Goal: Information Seeking & Learning: Check status

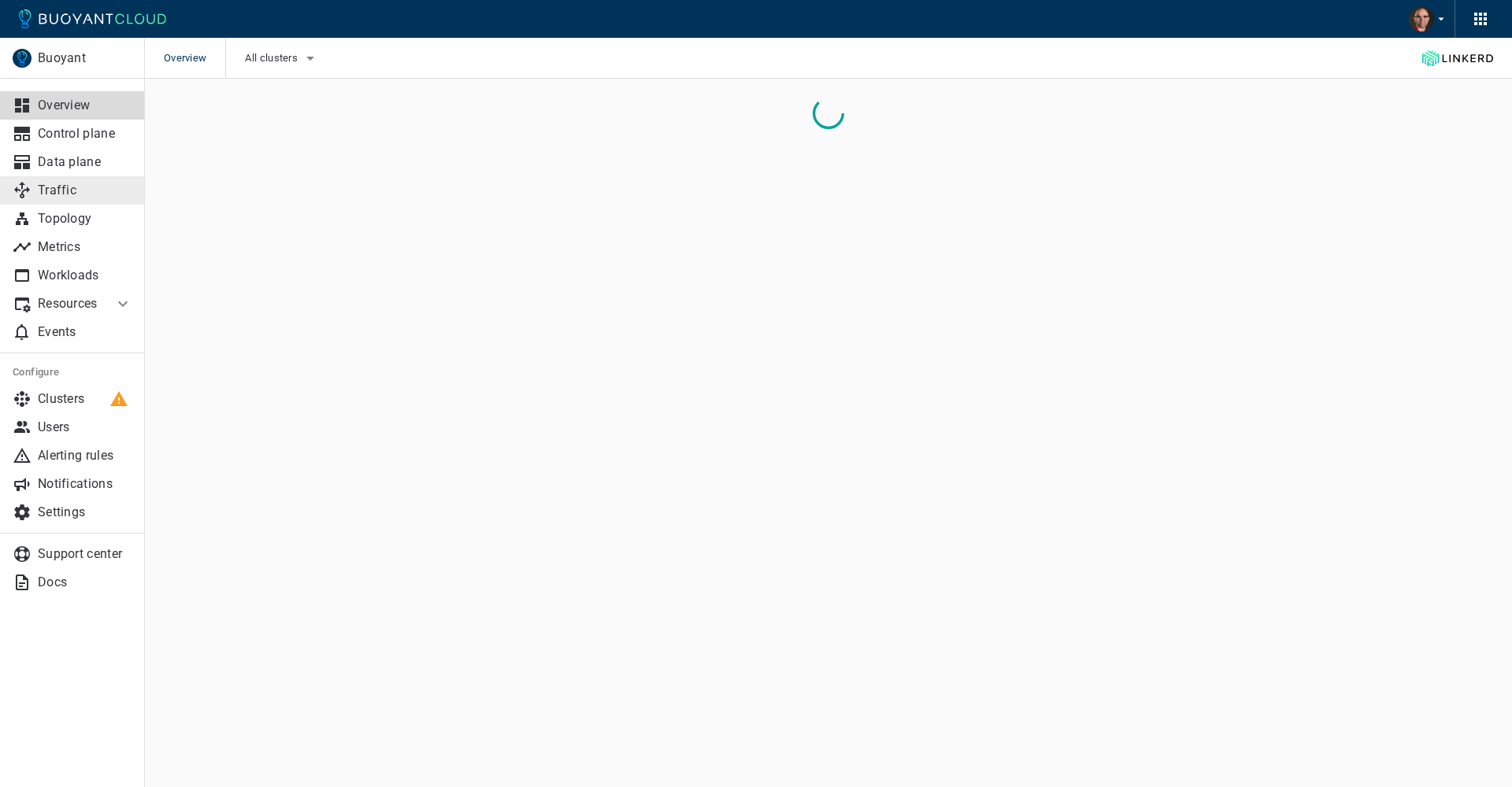
click at [62, 193] on p "Traffic" at bounding box center [85, 191] width 95 height 16
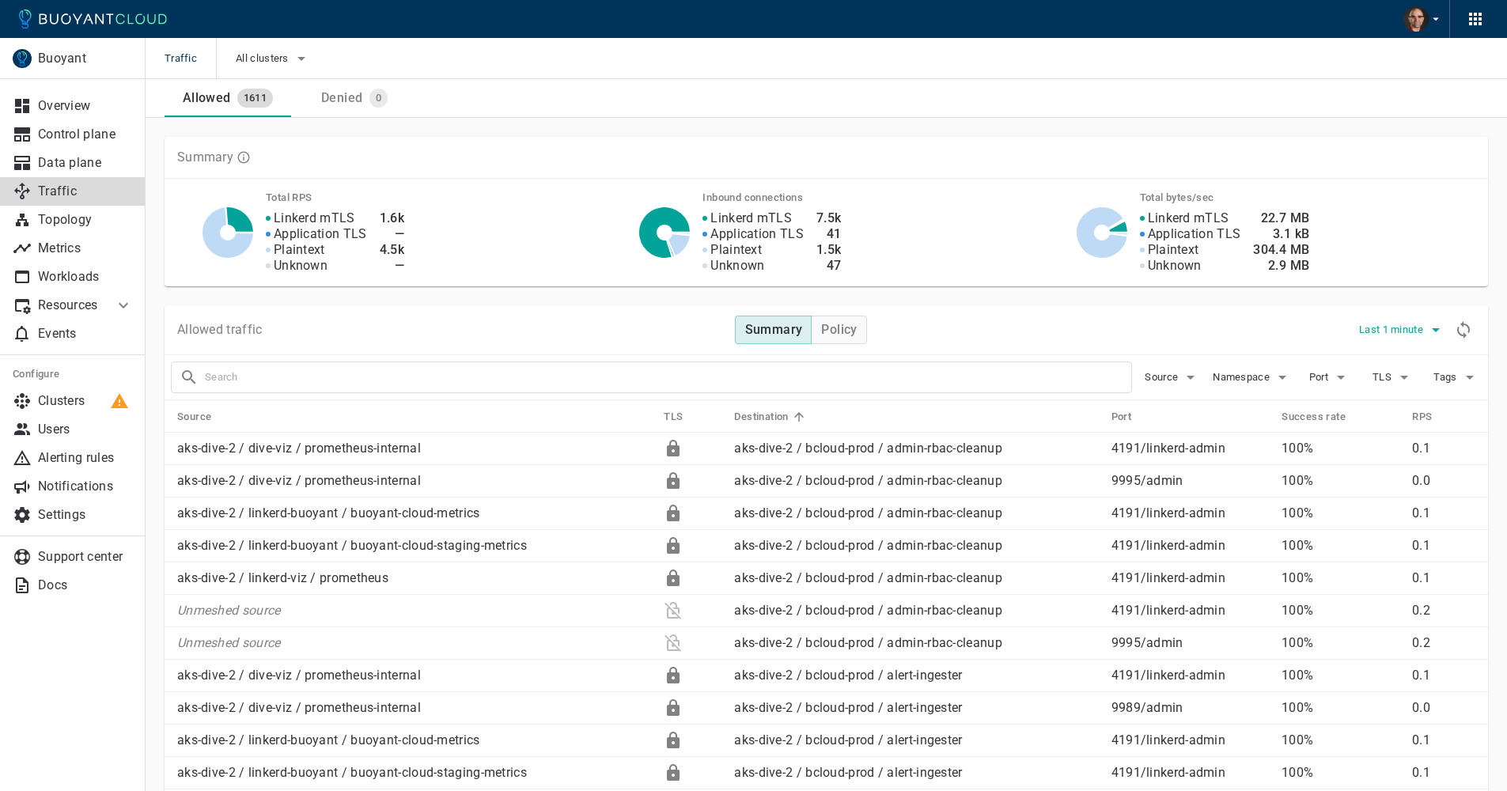
click at [1418, 333] on span "Last 1 minute" at bounding box center [1392, 330] width 67 height 13
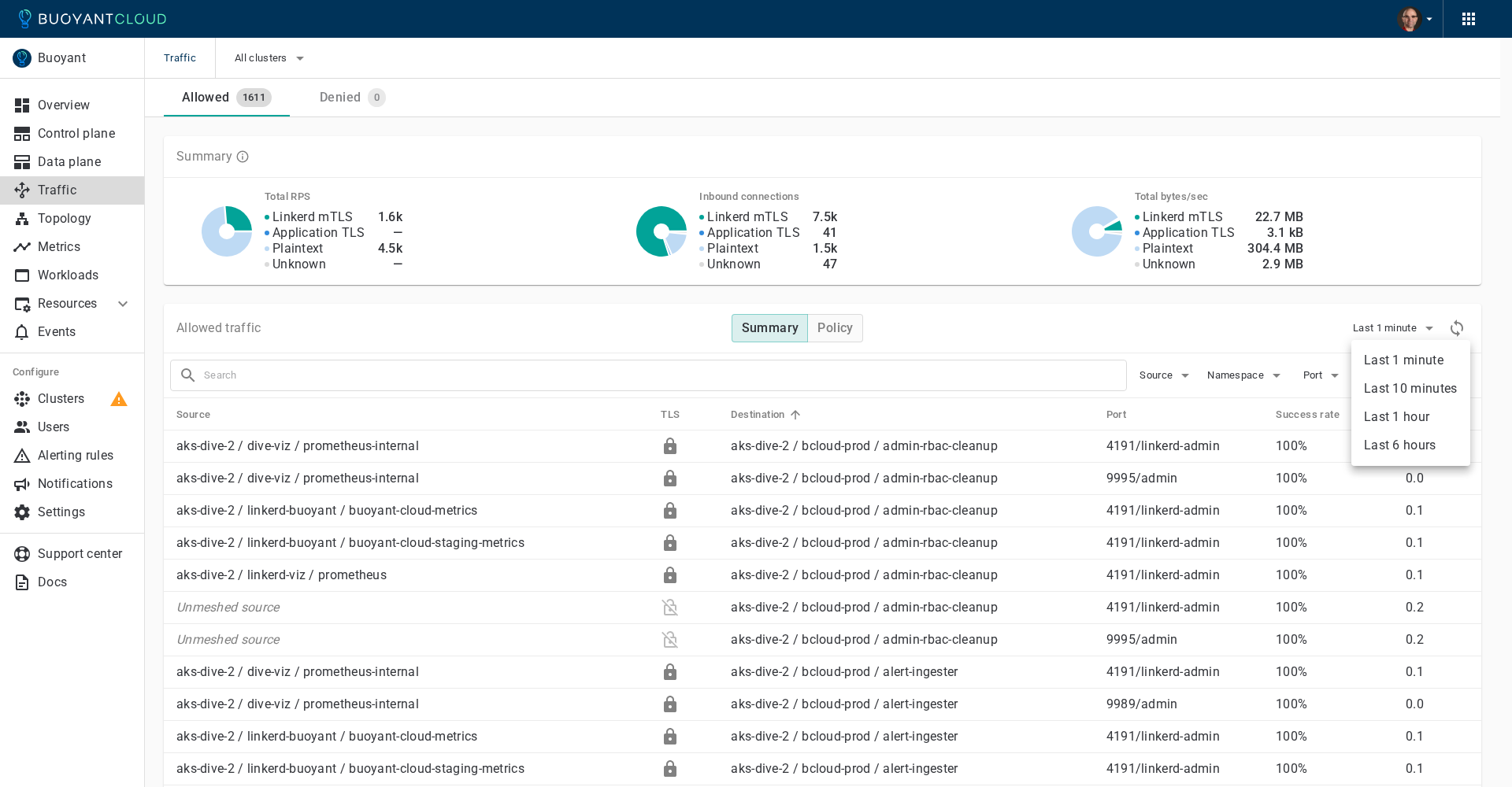
type li "60"
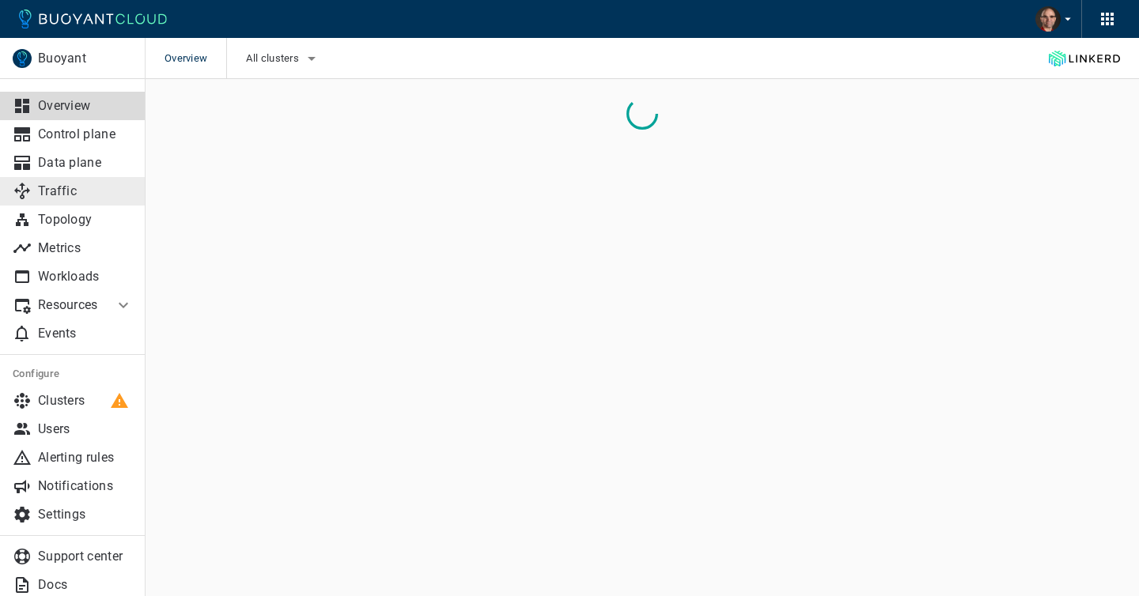
click at [67, 187] on p "Traffic" at bounding box center [85, 192] width 95 height 16
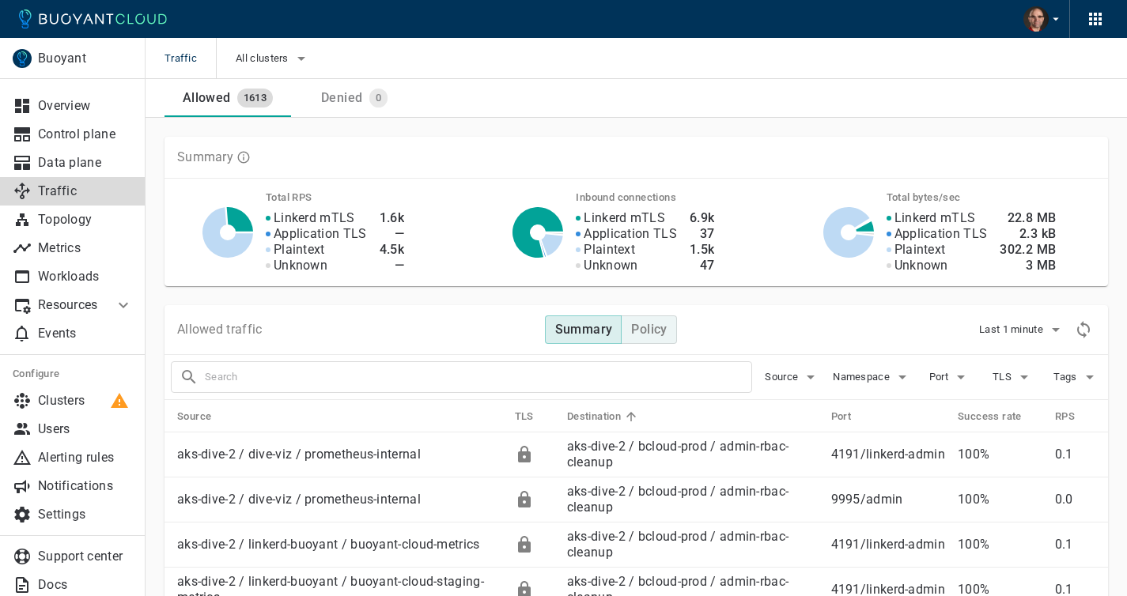
click at [654, 341] on button "Policy" at bounding box center [648, 330] width 55 height 28
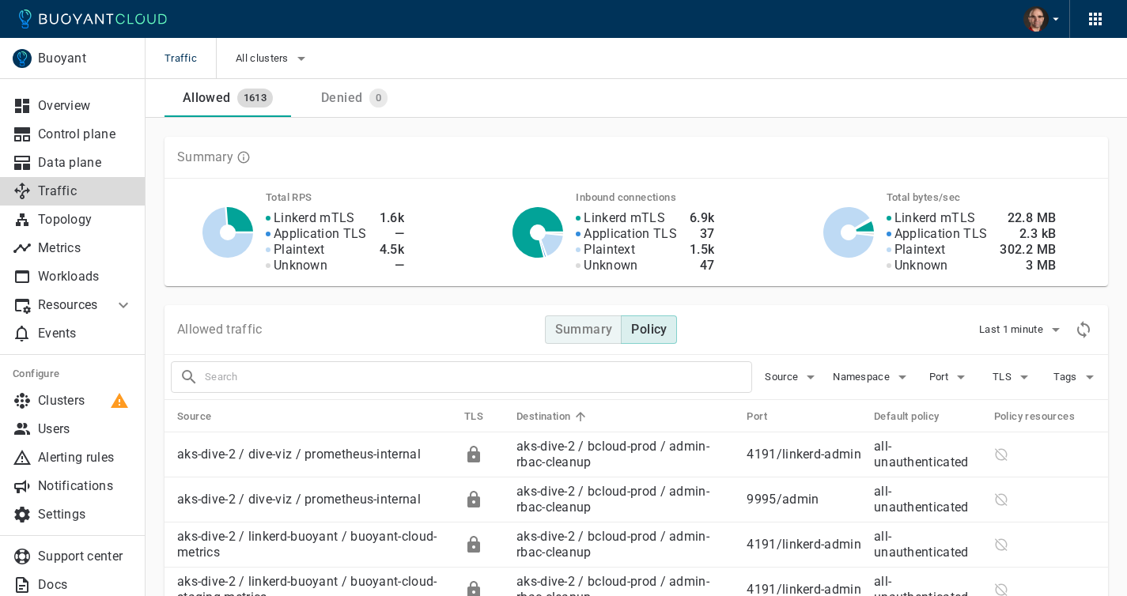
click at [569, 336] on h4 "Summary" at bounding box center [584, 330] width 58 height 16
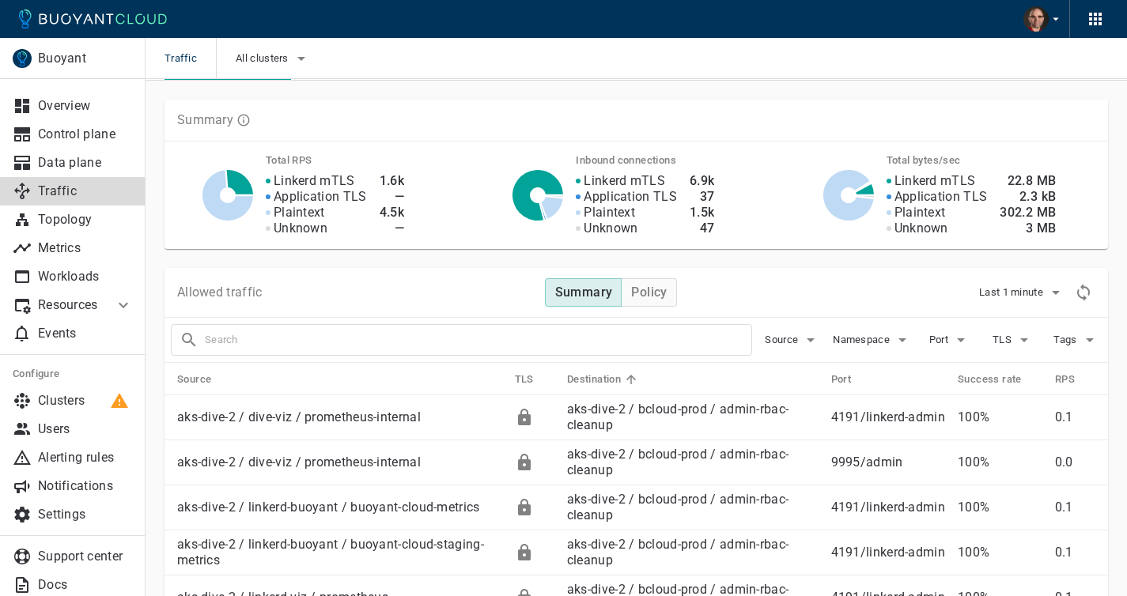
scroll to position [38, 0]
click at [79, 330] on p "Events" at bounding box center [85, 334] width 95 height 16
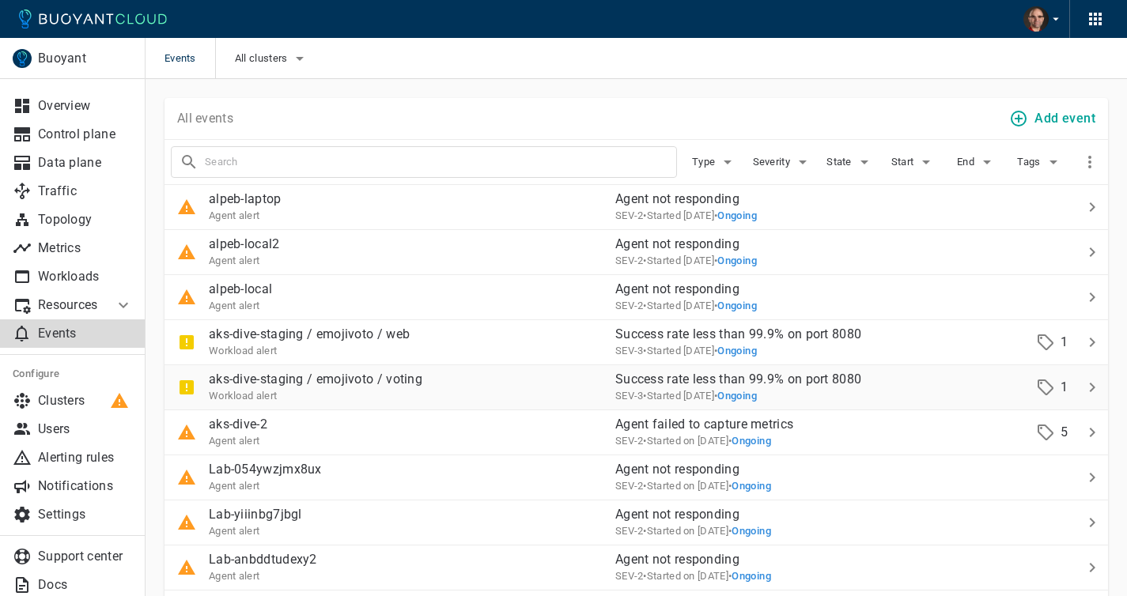
click at [379, 389] on div "Workload alert" at bounding box center [316, 396] width 214 height 16
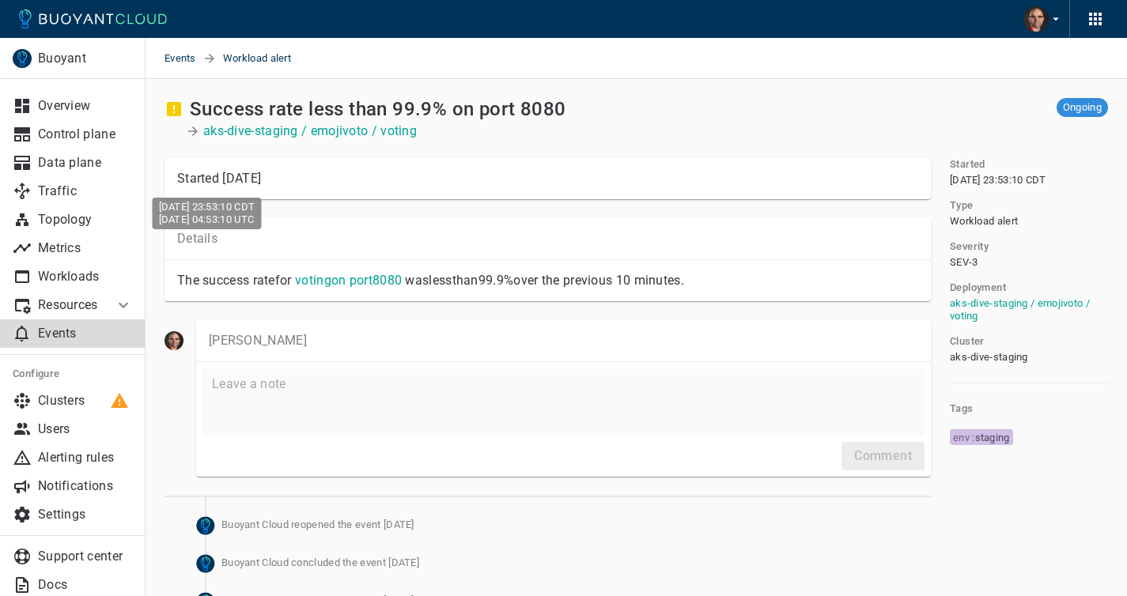
drag, startPoint x: 201, startPoint y: 209, endPoint x: 314, endPoint y: 207, distance: 113.1
click at [262, 207] on div "Wed, 13 Aug 2025 23:53:10 CDT Thu, 14 Aug 2025 04:53:10 UTC" at bounding box center [207, 214] width 109 height 32
drag, startPoint x: 247, startPoint y: 221, endPoint x: 319, endPoint y: 221, distance: 72.0
click at [263, 221] on div "Wed, 13 Aug 2025 23:53:10 CDT Thu, 14 Aug 2025 04:53:10 UTC" at bounding box center [207, 209] width 112 height 44
copy div "04:53:10 UTC"
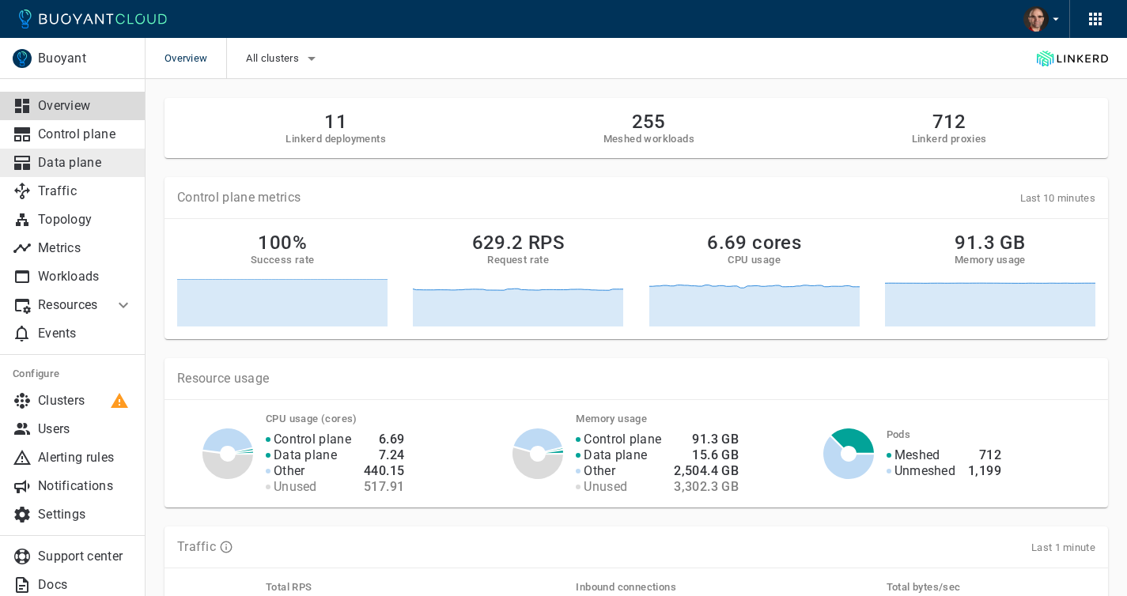
click at [62, 165] on p "Data plane" at bounding box center [85, 163] width 95 height 16
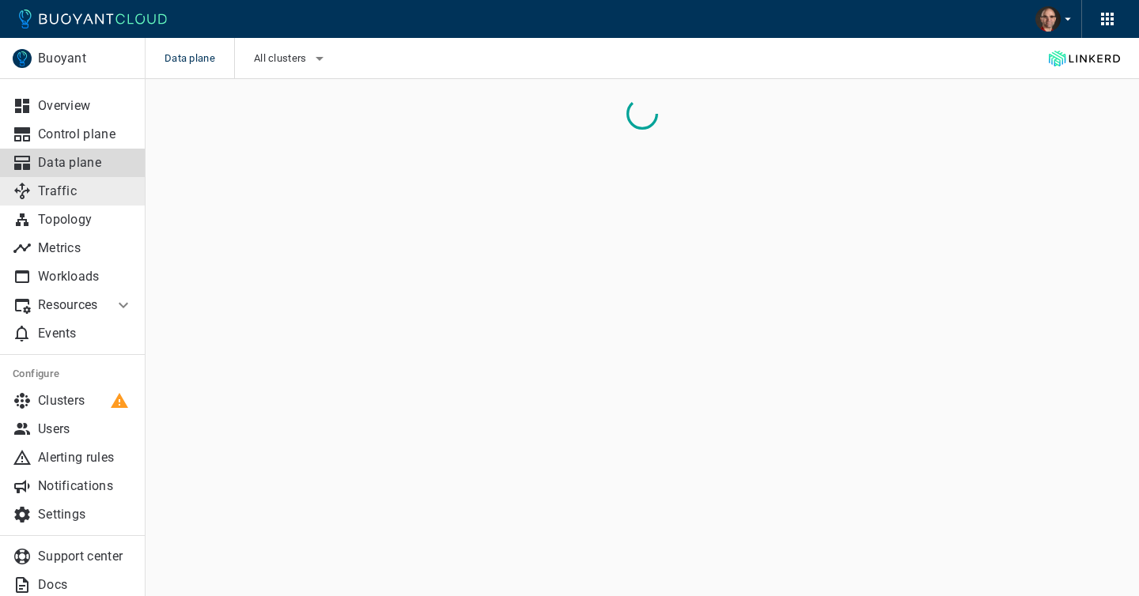
click at [50, 190] on p "Traffic" at bounding box center [85, 192] width 95 height 16
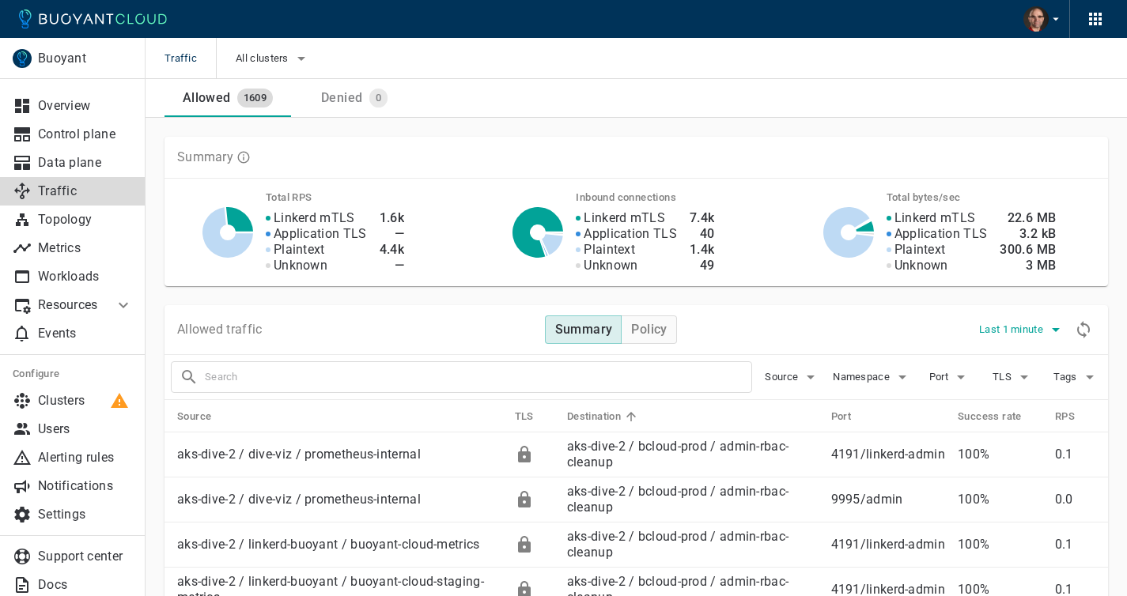
click at [1046, 335] on icon "button" at bounding box center [1055, 329] width 19 height 19
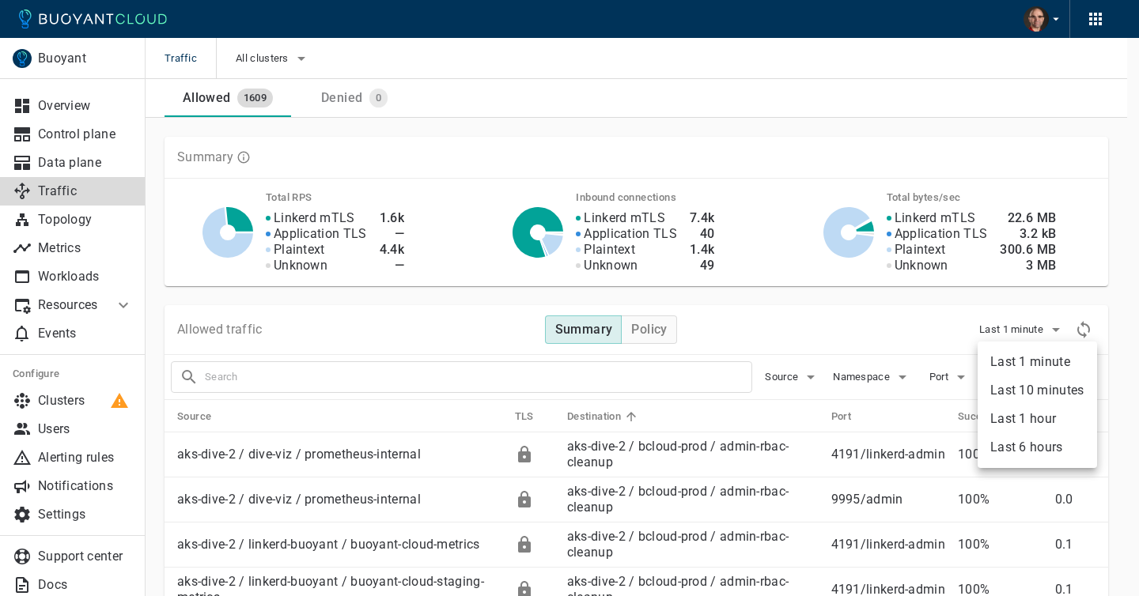
type li "60"
type li "600"
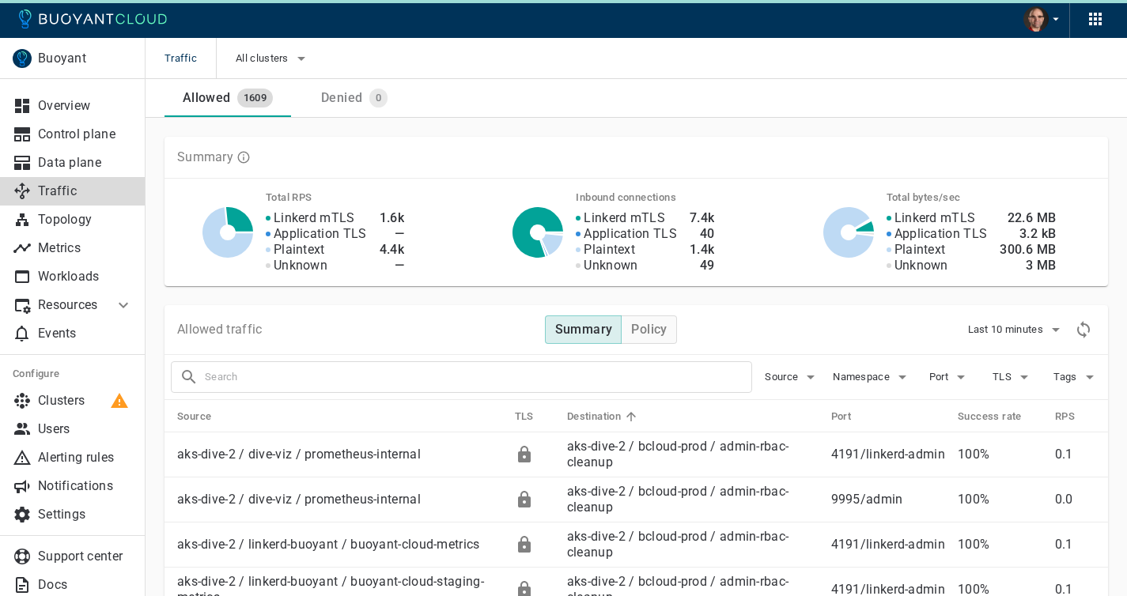
click at [968, 318] on button "Last 10 minutes" at bounding box center [1017, 330] width 98 height 24
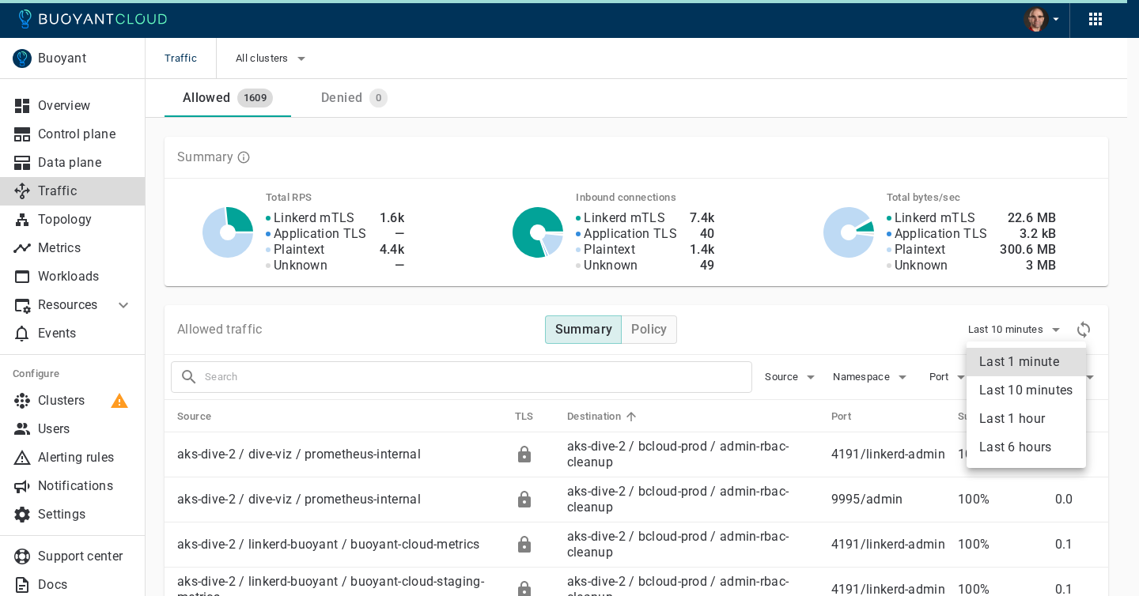
type li "60"
